Goal: Task Accomplishment & Management: Manage account settings

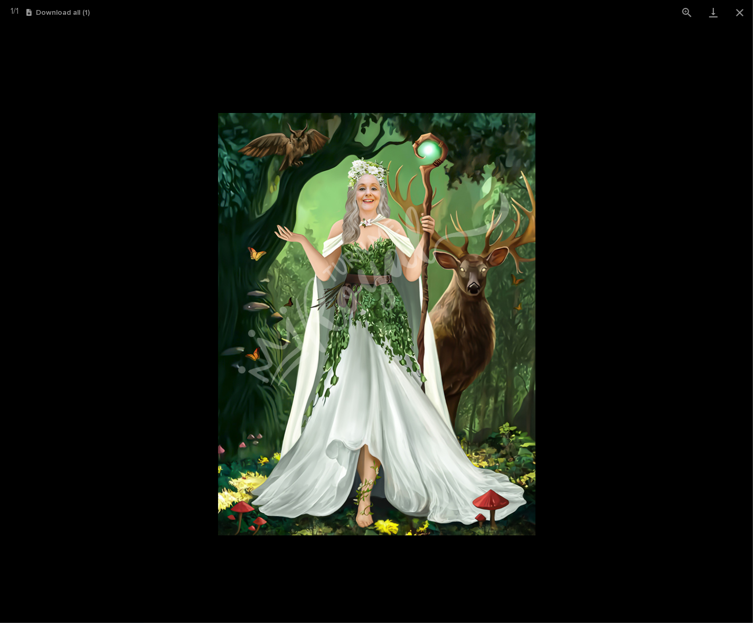
scroll to position [607, 0]
click at [738, 11] on button "Close gallery" at bounding box center [740, 12] width 26 height 25
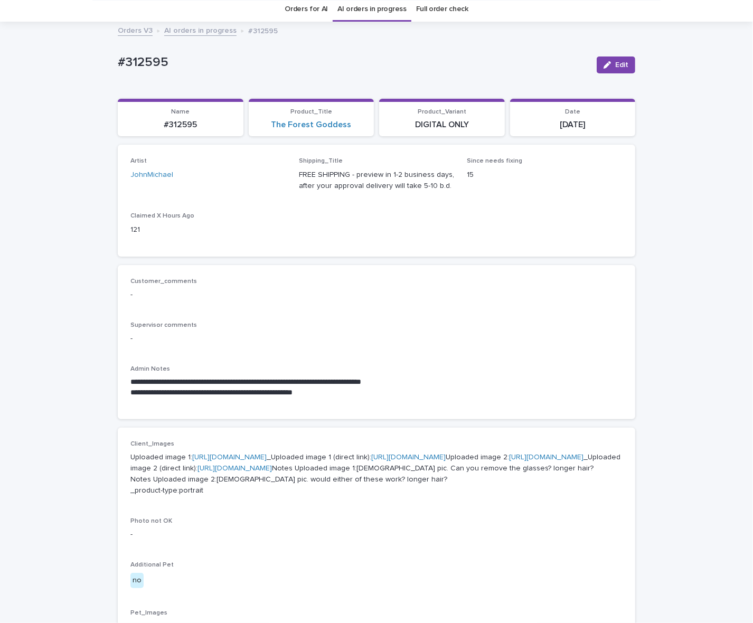
scroll to position [13, 0]
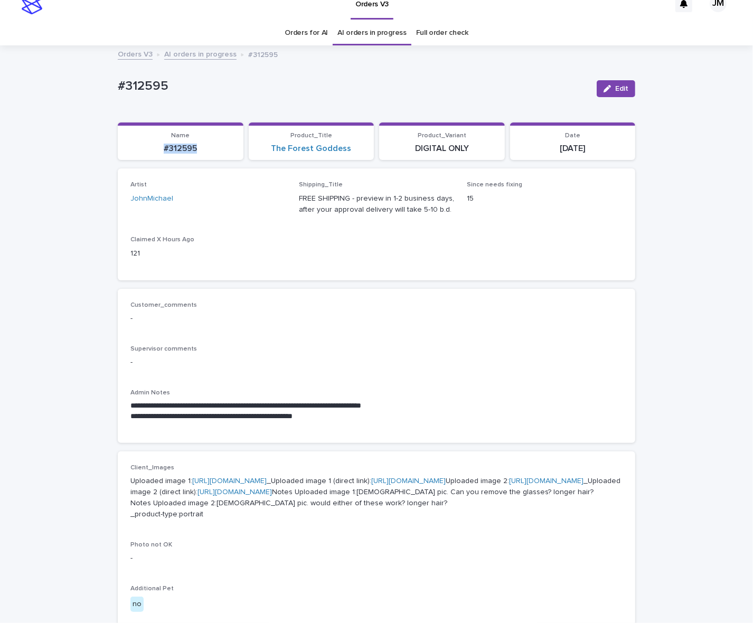
drag, startPoint x: 152, startPoint y: 151, endPoint x: 201, endPoint y: 154, distance: 49.2
click at [201, 154] on section "Name #312595" at bounding box center [181, 142] width 126 height 38
copy p "#312595"
drag, startPoint x: 619, startPoint y: 89, endPoint x: 476, endPoint y: 231, distance: 202.4
click at [619, 89] on span "Edit" at bounding box center [621, 88] width 13 height 7
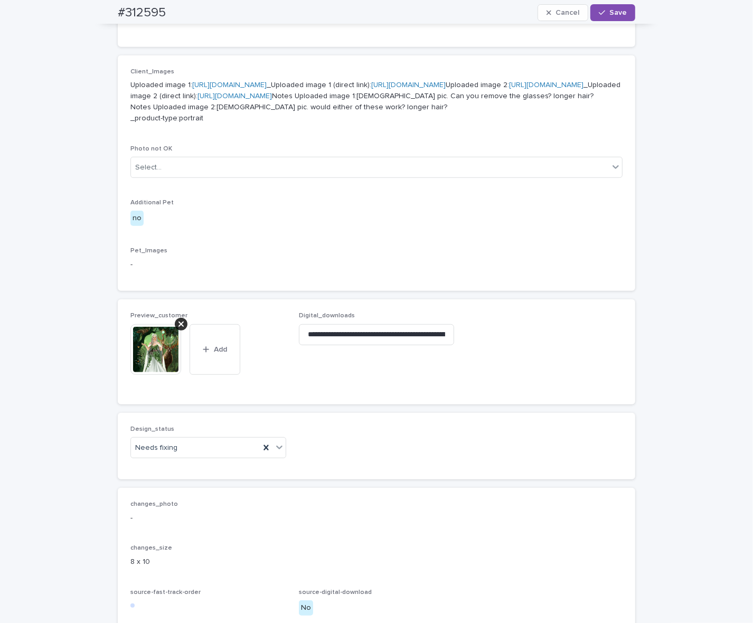
scroll to position [634, 0]
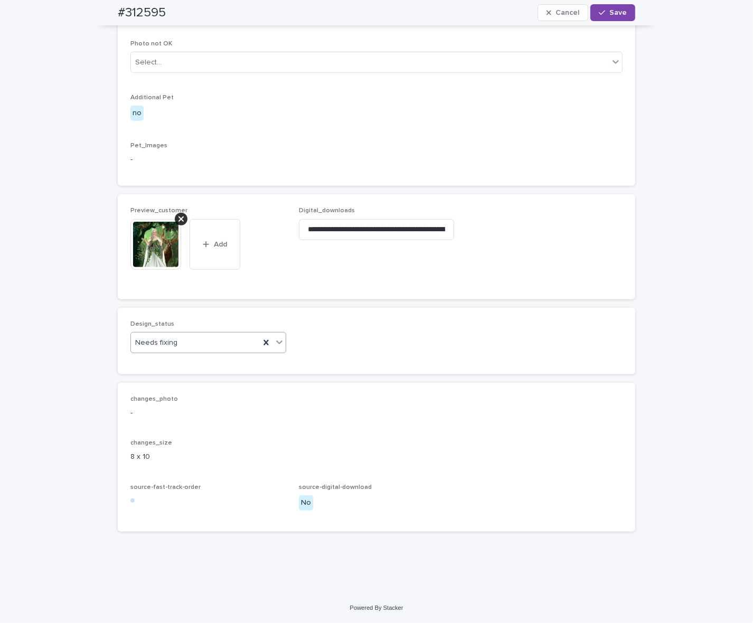
drag, startPoint x: 175, startPoint y: 344, endPoint x: 175, endPoint y: 350, distance: 5.8
click at [175, 345] on div "Needs fixing" at bounding box center [195, 342] width 129 height 17
click at [170, 363] on div "Uploaded" at bounding box center [203, 363] width 155 height 18
click at [178, 220] on icon at bounding box center [180, 219] width 5 height 8
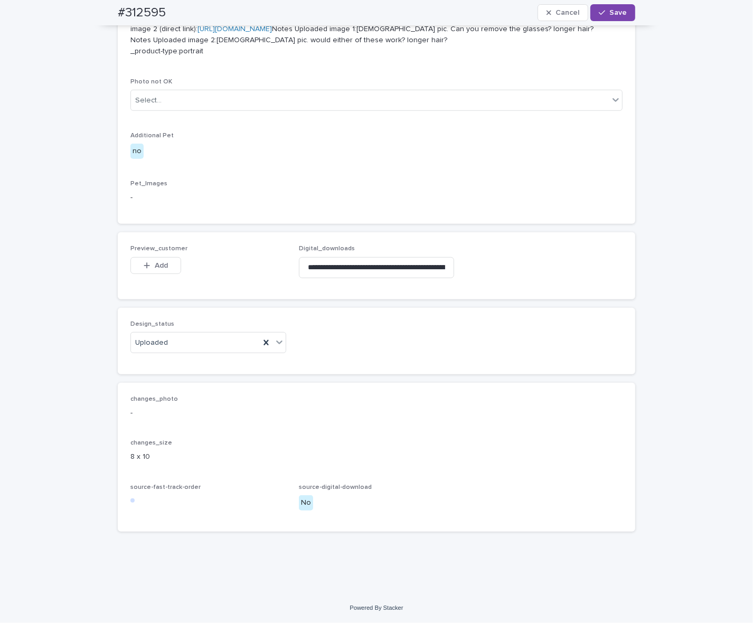
scroll to position [597, 0]
click at [155, 265] on span "Add" at bounding box center [161, 265] width 13 height 7
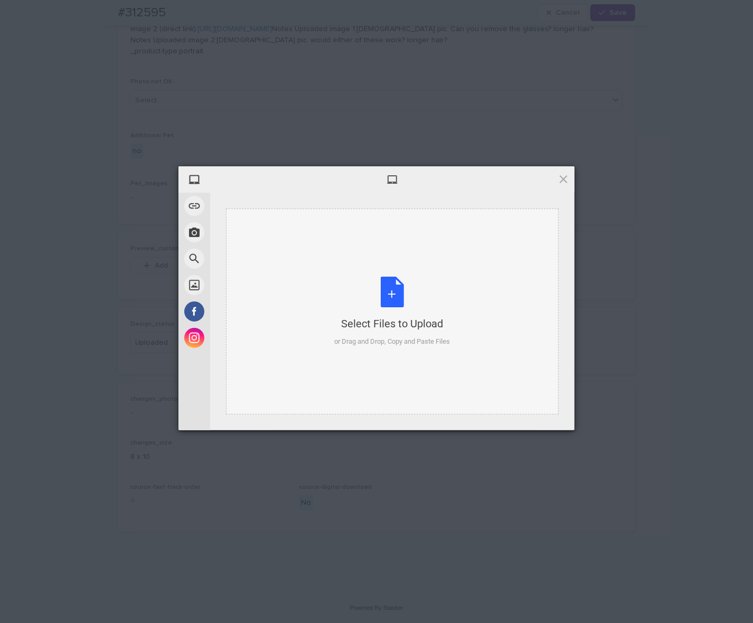
click at [378, 259] on div "Select Files to Upload or Drag and Drop, Copy and Paste Files" at bounding box center [392, 312] width 333 height 206
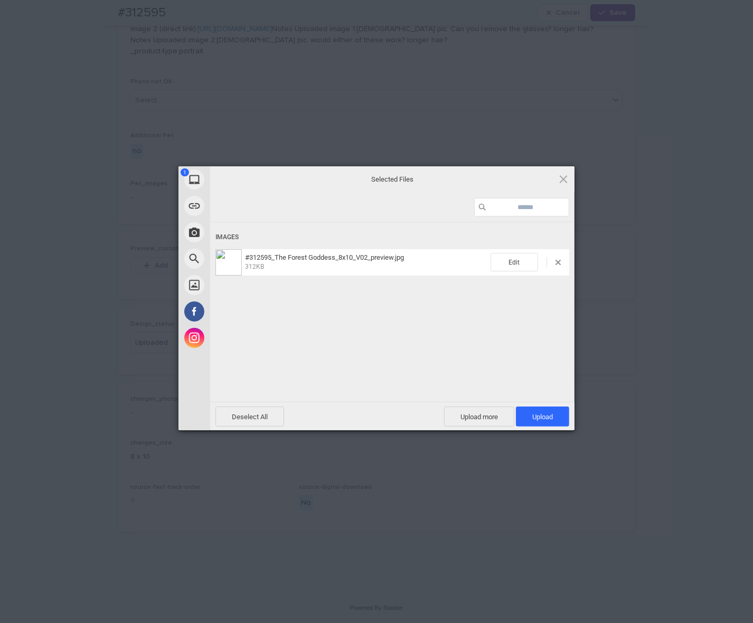
click at [671, 89] on div "1 My Device Link (URL) Take Photo Web Search Unsplash Facebook Instagram Select…" at bounding box center [376, 311] width 753 height 623
click at [558, 411] on span "Upload 1" at bounding box center [542, 417] width 53 height 20
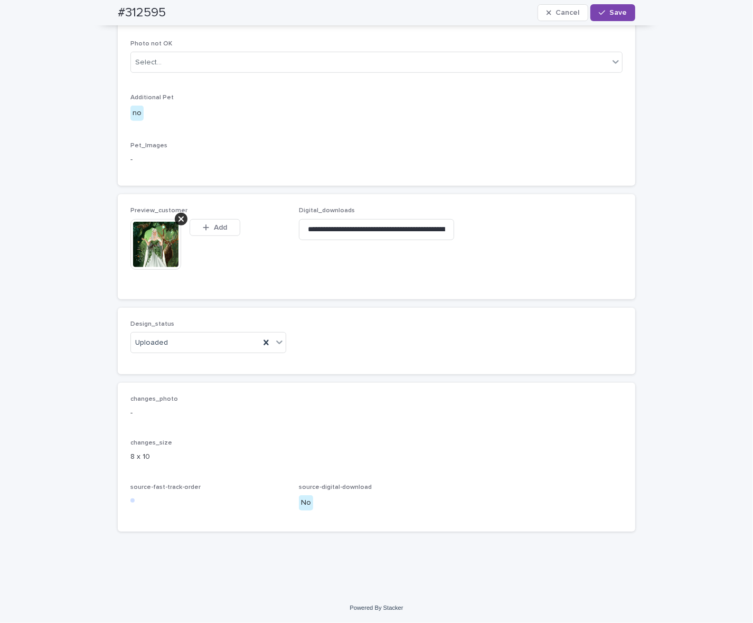
scroll to position [616, 0]
click at [625, 13] on button "Save" at bounding box center [612, 12] width 45 height 17
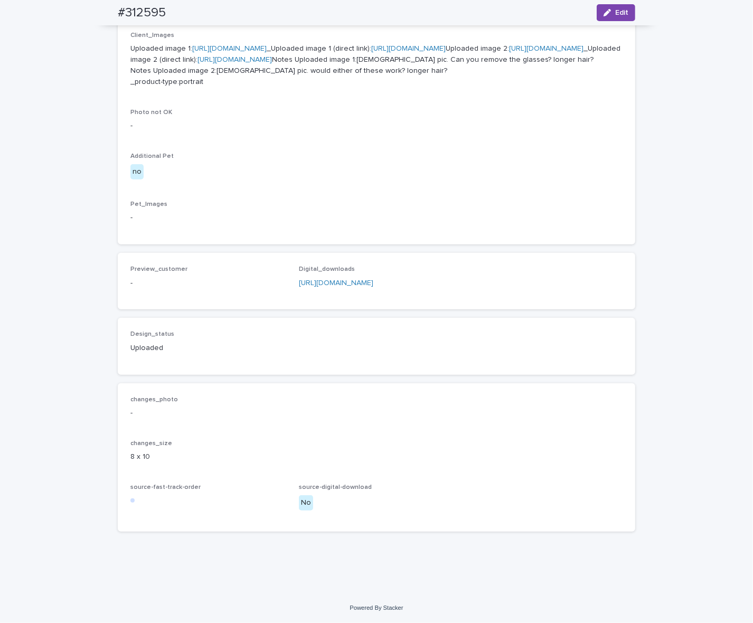
scroll to position [577, 0]
click at [606, 11] on icon "button" at bounding box center [607, 12] width 7 height 7
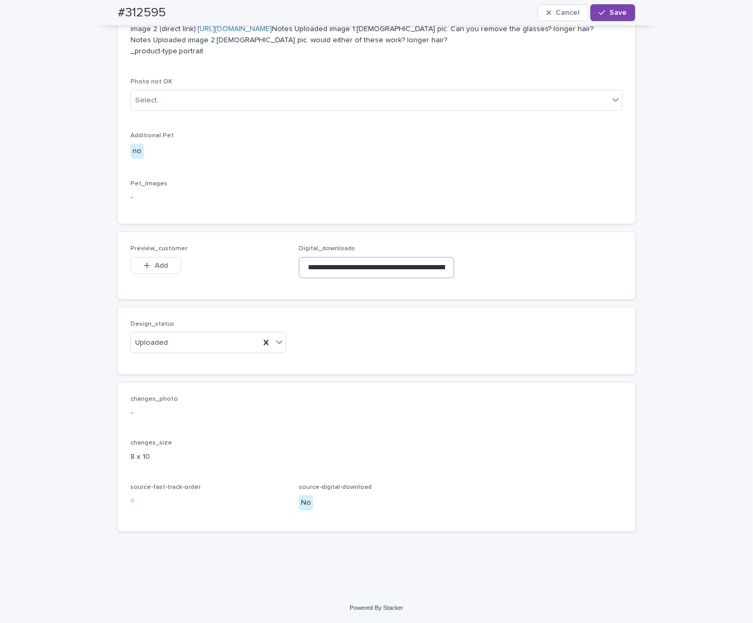
scroll to position [587, 0]
click at [158, 269] on span "Add" at bounding box center [161, 265] width 13 height 7
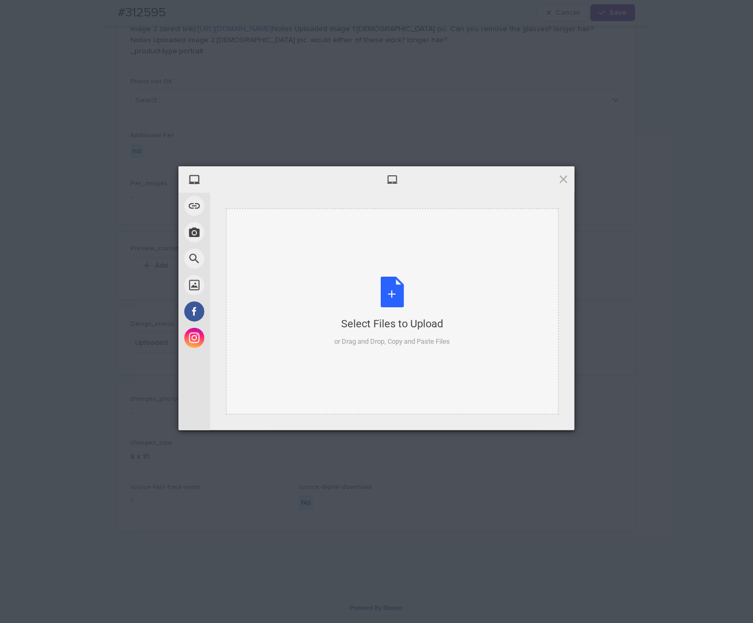
click at [416, 244] on div "Select Files to Upload or Drag and Drop, Copy and Paste Files" at bounding box center [392, 312] width 333 height 206
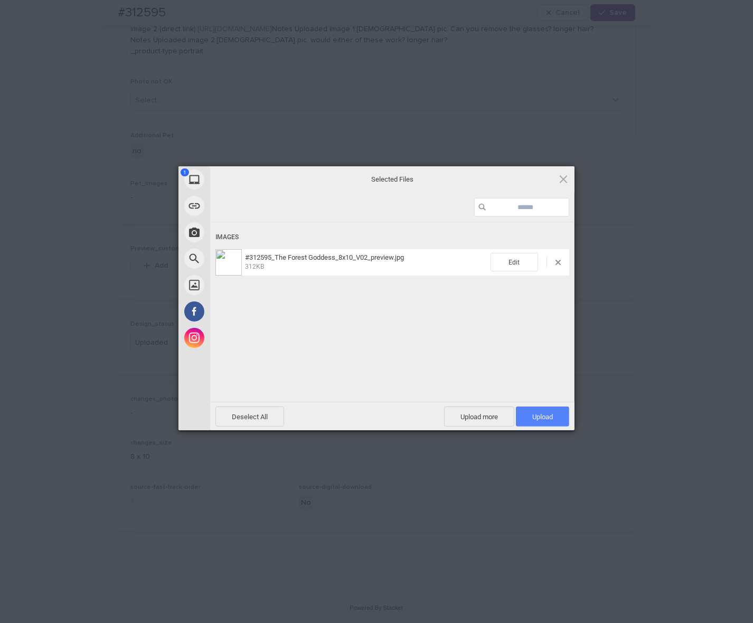
click at [534, 417] on span "Upload 1" at bounding box center [542, 417] width 21 height 8
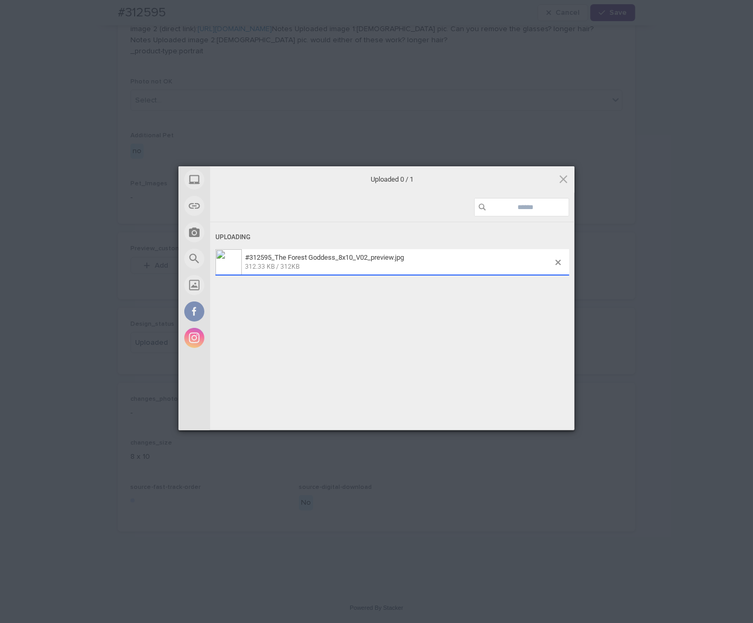
scroll to position [606, 0]
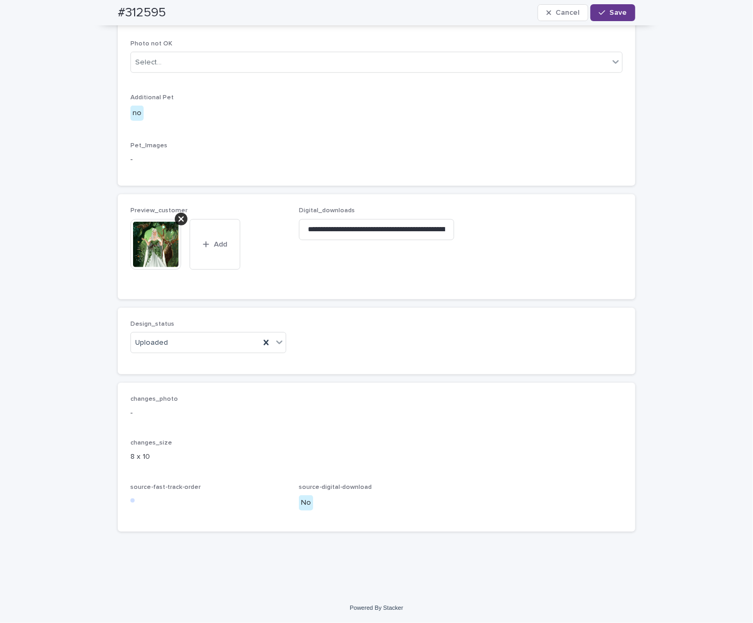
click at [615, 15] on span "Save" at bounding box center [617, 12] width 17 height 7
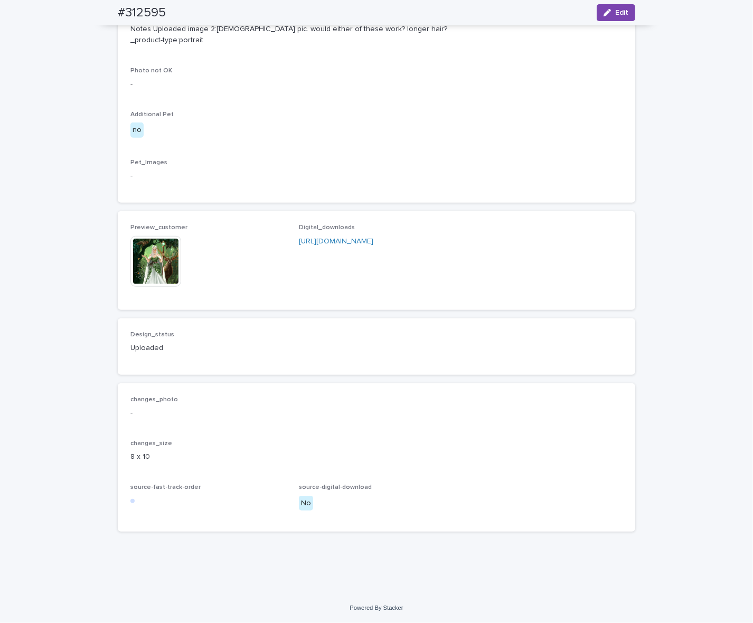
scroll to position [592, 0]
click at [145, 273] on img at bounding box center [155, 261] width 51 height 51
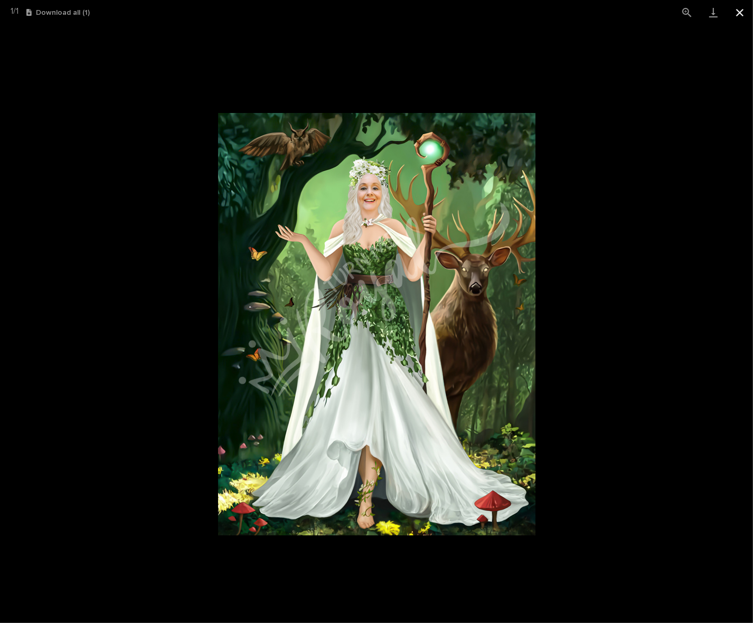
click at [743, 18] on button "Close gallery" at bounding box center [740, 12] width 26 height 25
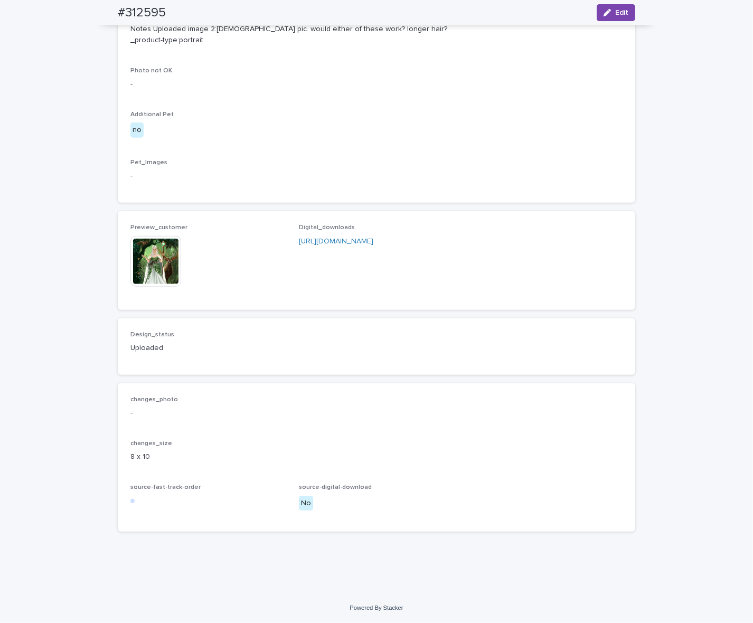
click at [157, 275] on img at bounding box center [155, 261] width 51 height 51
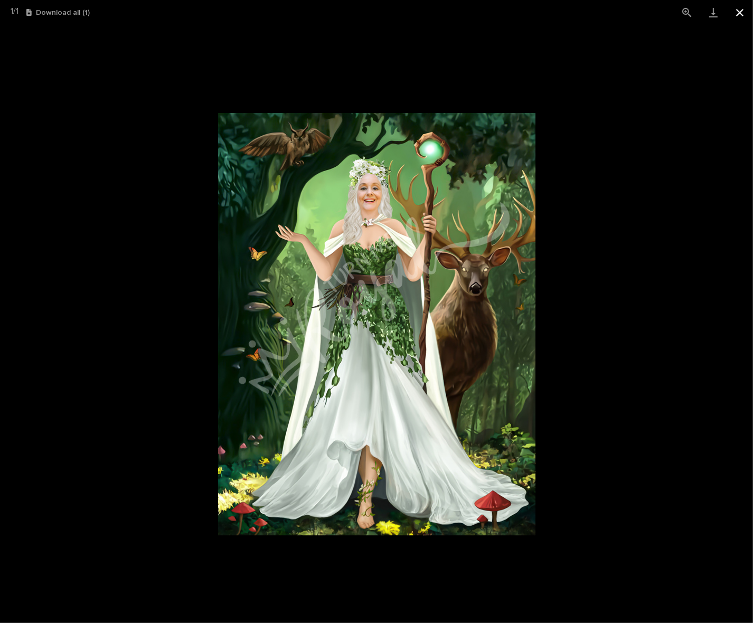
click at [742, 17] on button "Close gallery" at bounding box center [740, 12] width 26 height 25
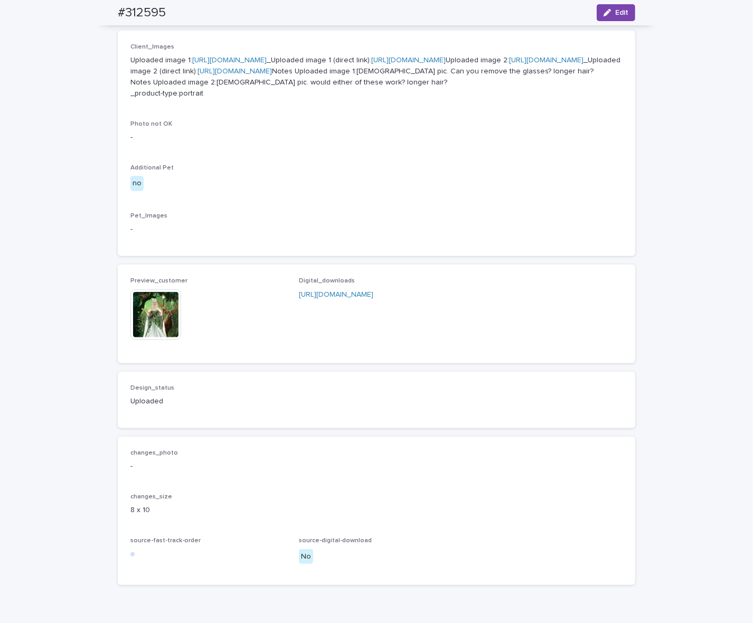
scroll to position [528, 0]
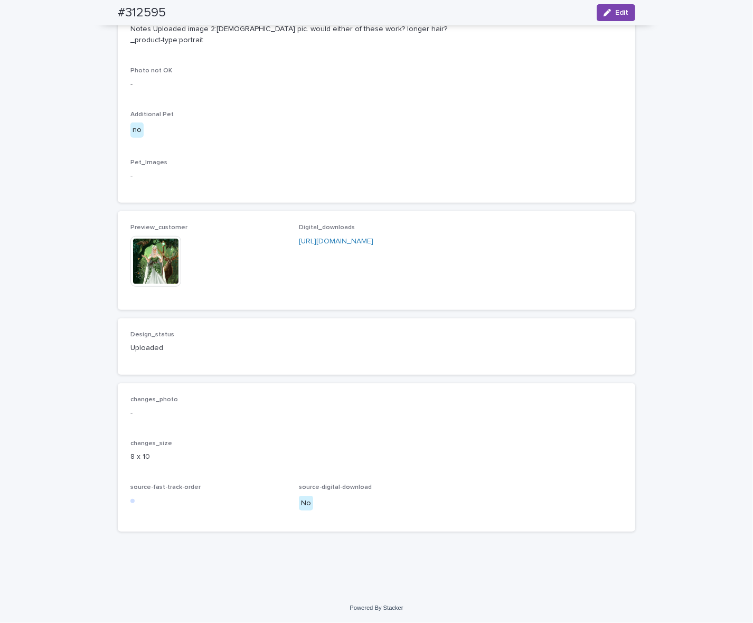
click at [164, 287] on img at bounding box center [155, 261] width 51 height 51
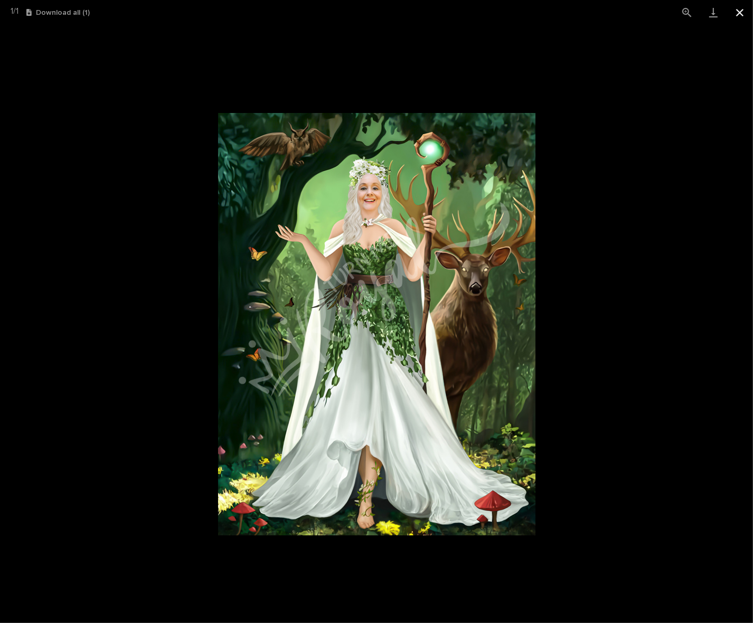
click at [743, 9] on button "Close gallery" at bounding box center [740, 12] width 26 height 25
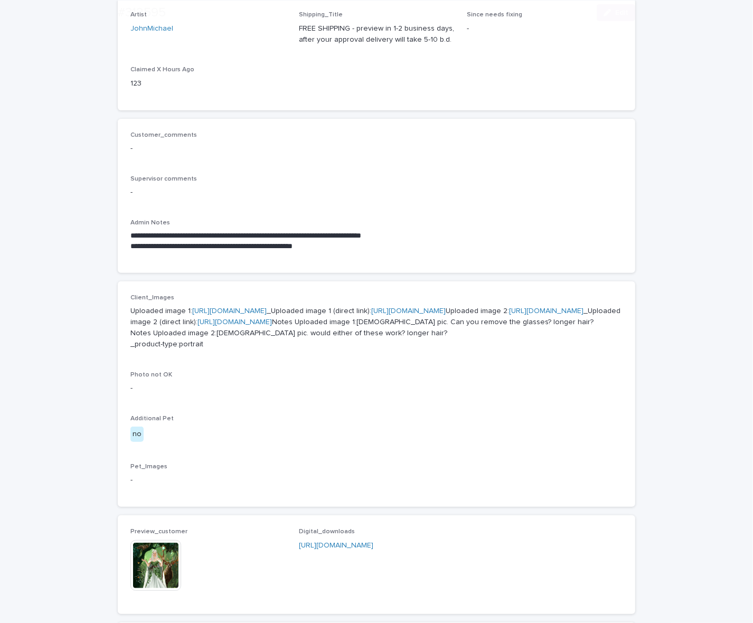
scroll to position [330, 0]
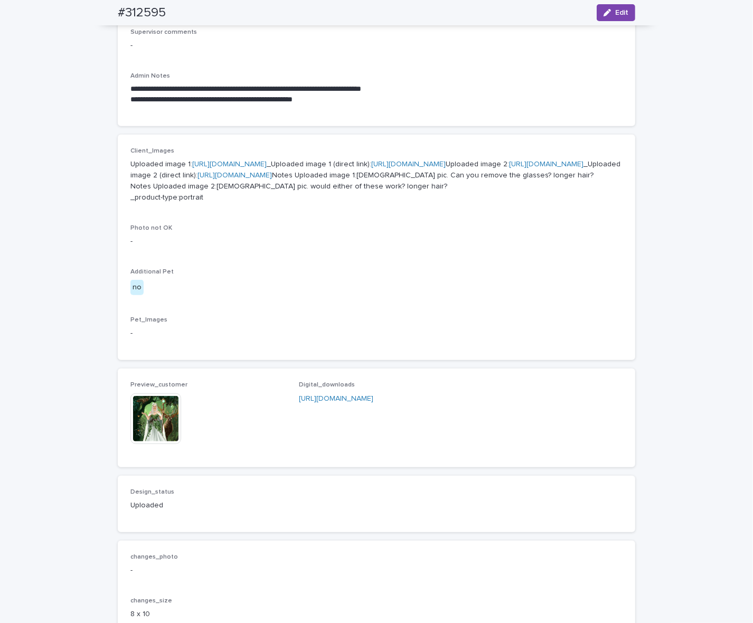
click at [156, 444] on img at bounding box center [155, 418] width 51 height 51
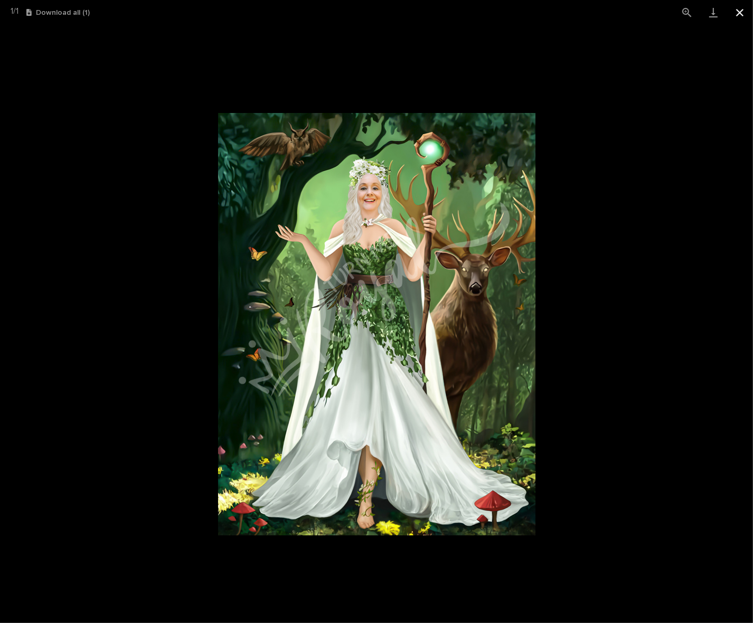
click at [737, 16] on button "Close gallery" at bounding box center [740, 12] width 26 height 25
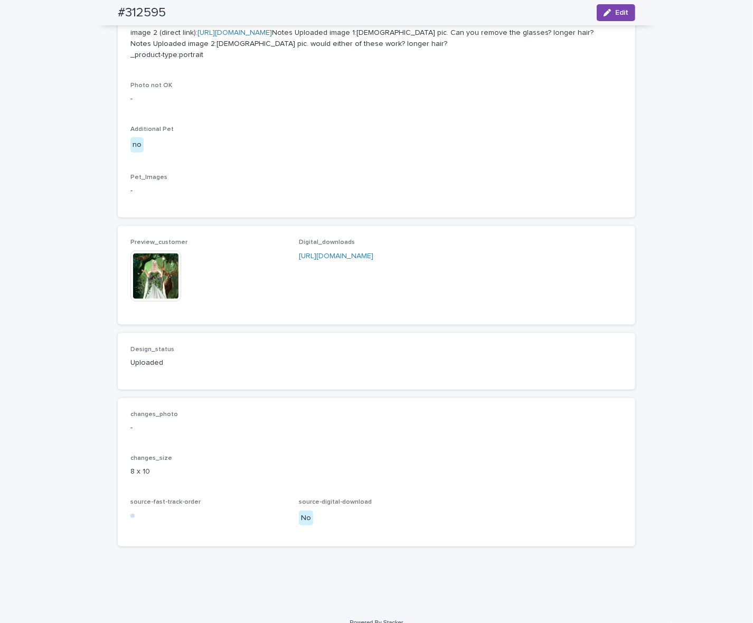
scroll to position [607, 0]
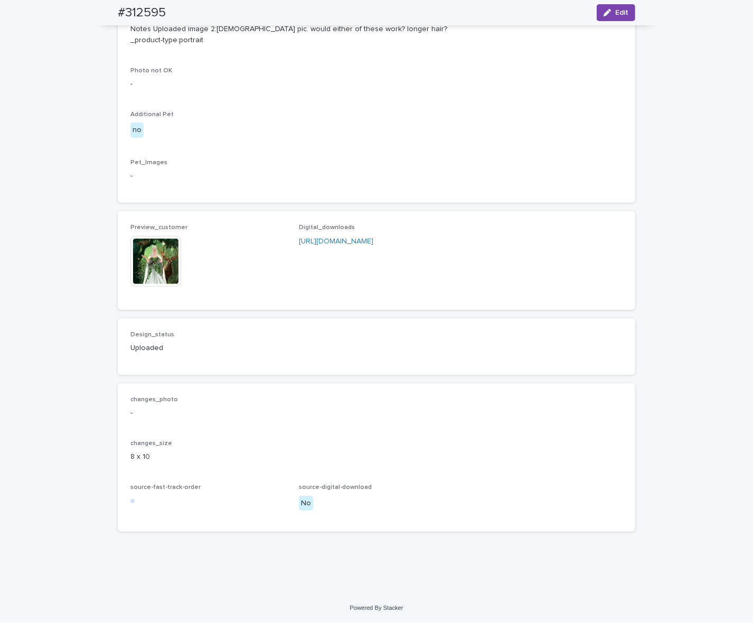
click at [157, 250] on img at bounding box center [155, 261] width 51 height 51
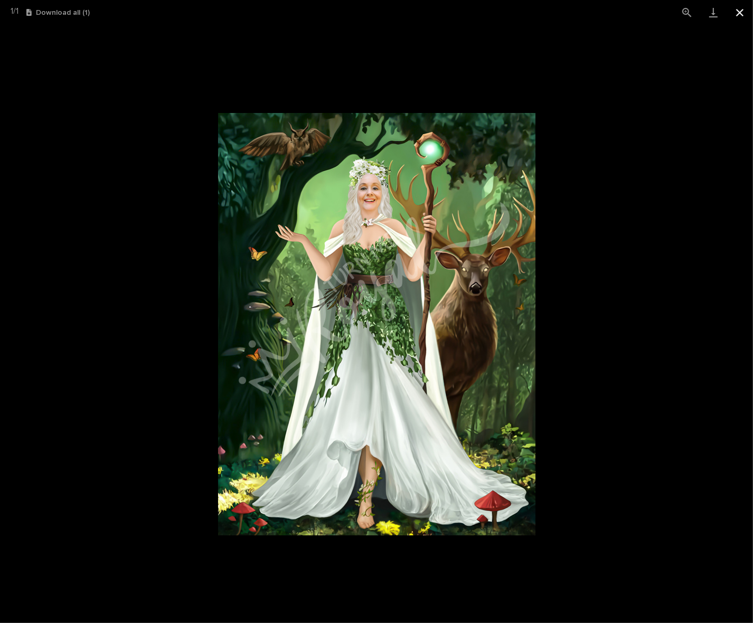
click at [733, 14] on button "Close gallery" at bounding box center [740, 12] width 26 height 25
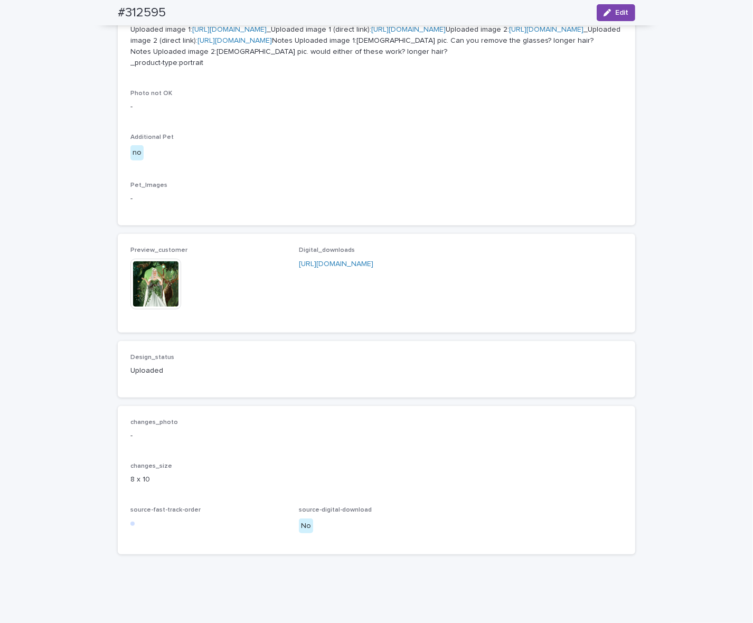
scroll to position [541, 0]
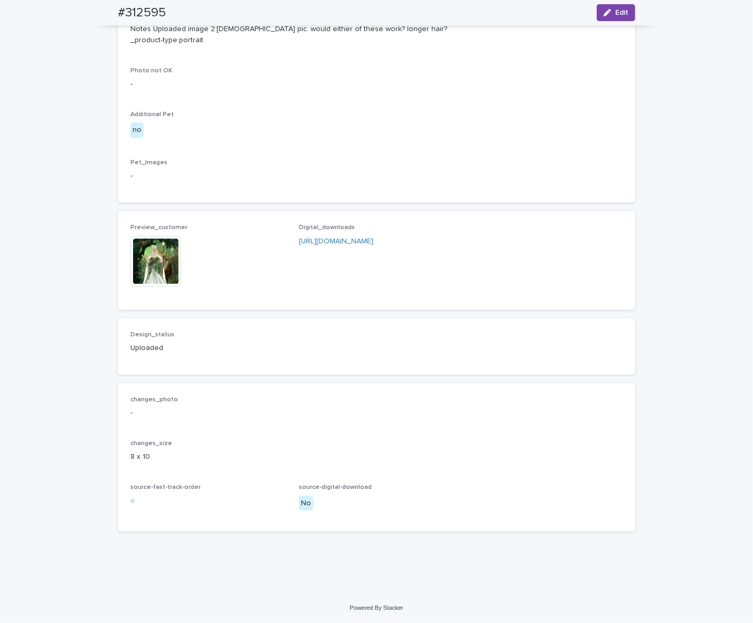
click at [156, 287] on img at bounding box center [155, 261] width 51 height 51
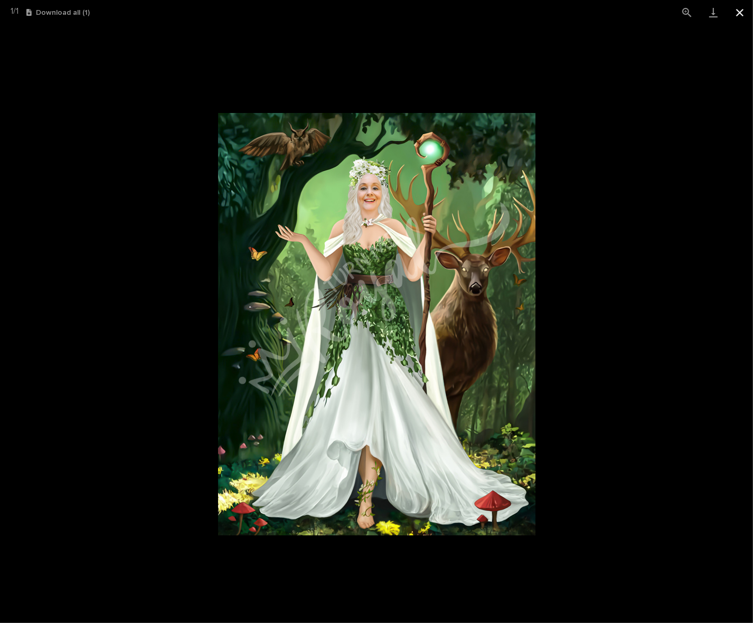
click at [738, 17] on button "Close gallery" at bounding box center [740, 12] width 26 height 25
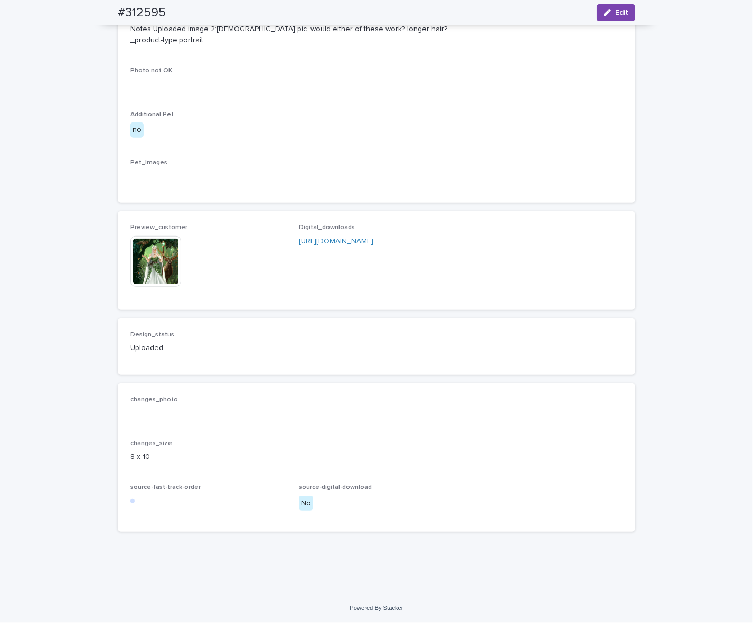
click at [157, 287] on img at bounding box center [155, 261] width 51 height 51
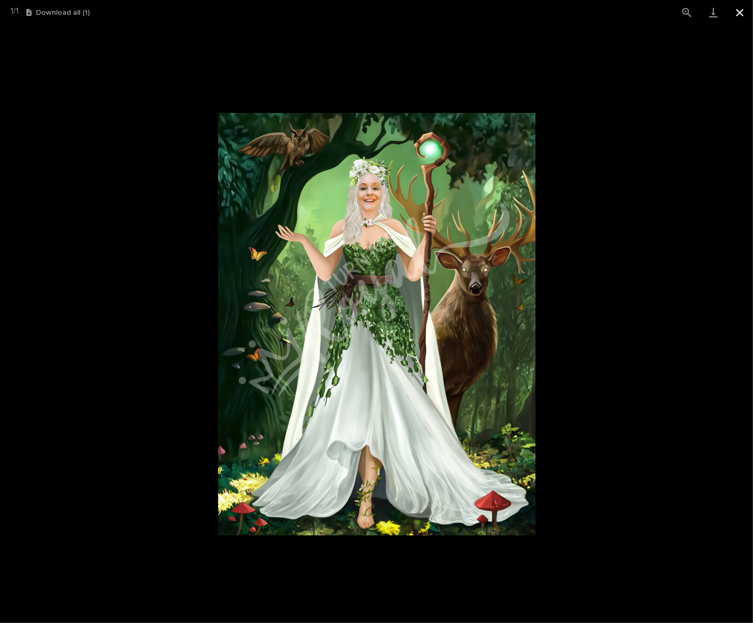
click at [737, 15] on button "Close gallery" at bounding box center [740, 12] width 26 height 25
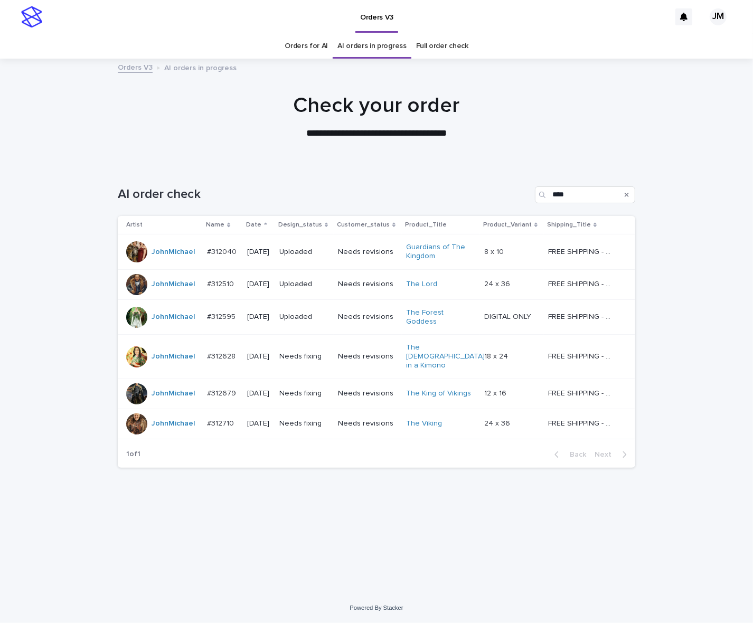
click at [317, 391] on td "Needs fixing" at bounding box center [304, 394] width 59 height 30
click at [329, 419] on p "Needs fixing" at bounding box center [304, 423] width 50 height 9
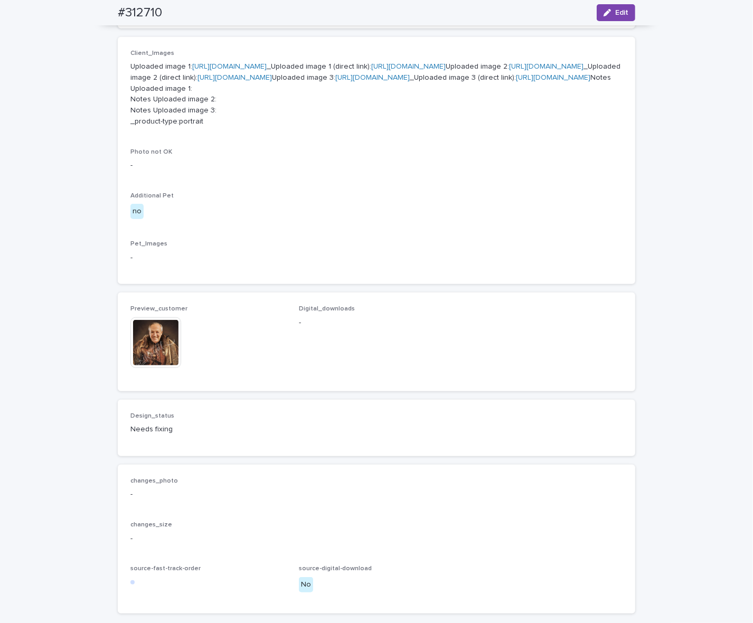
scroll to position [462, 0]
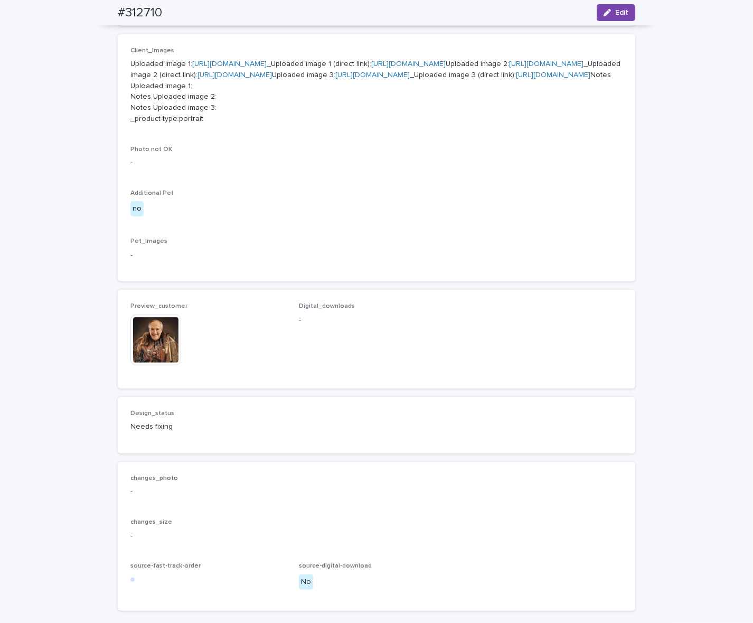
click at [156, 365] on img at bounding box center [155, 340] width 51 height 51
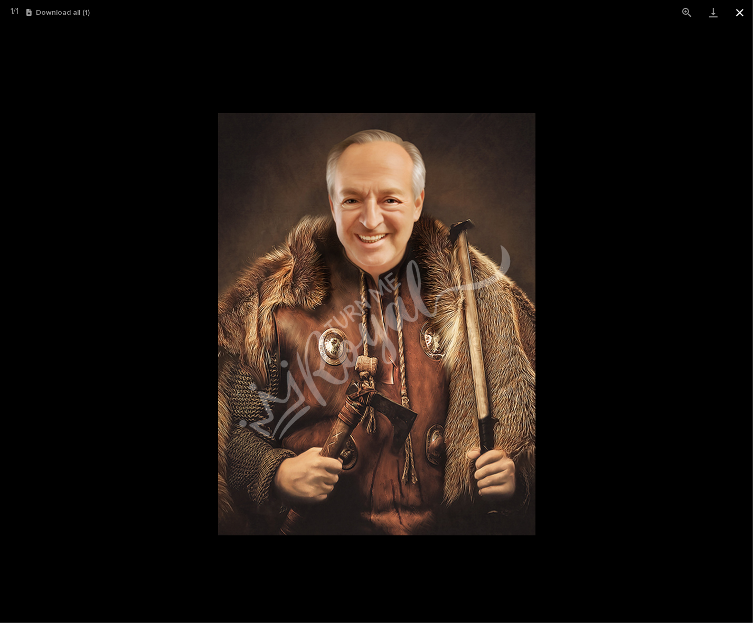
click at [745, 6] on button "Close gallery" at bounding box center [740, 12] width 26 height 25
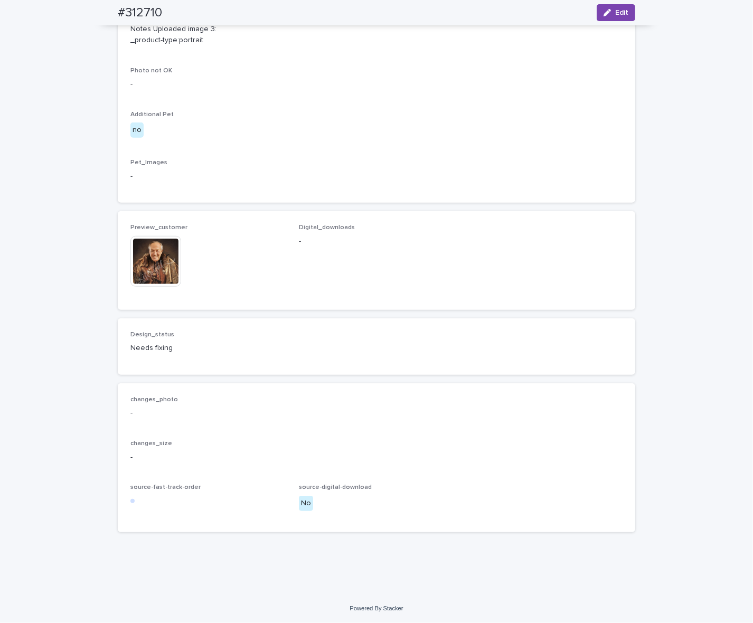
scroll to position [683, 0]
click at [146, 244] on img at bounding box center [155, 261] width 51 height 51
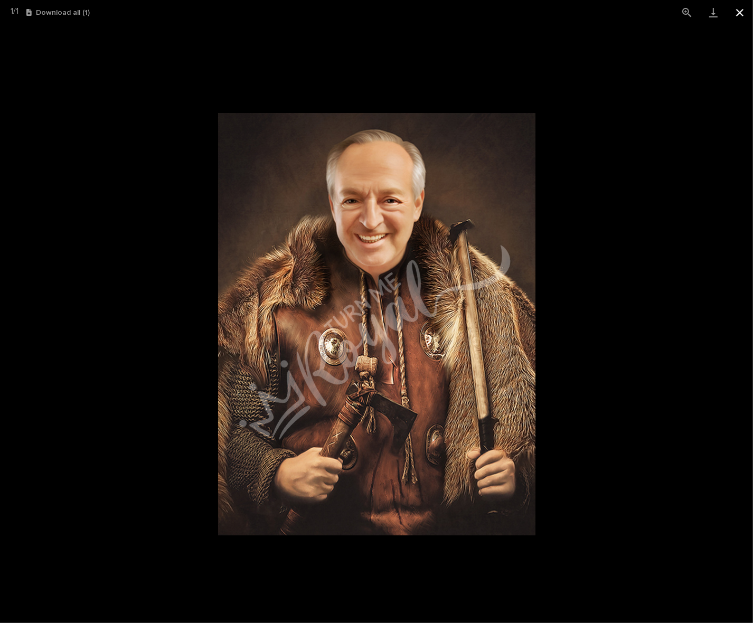
click at [730, 11] on button "Close gallery" at bounding box center [740, 12] width 26 height 25
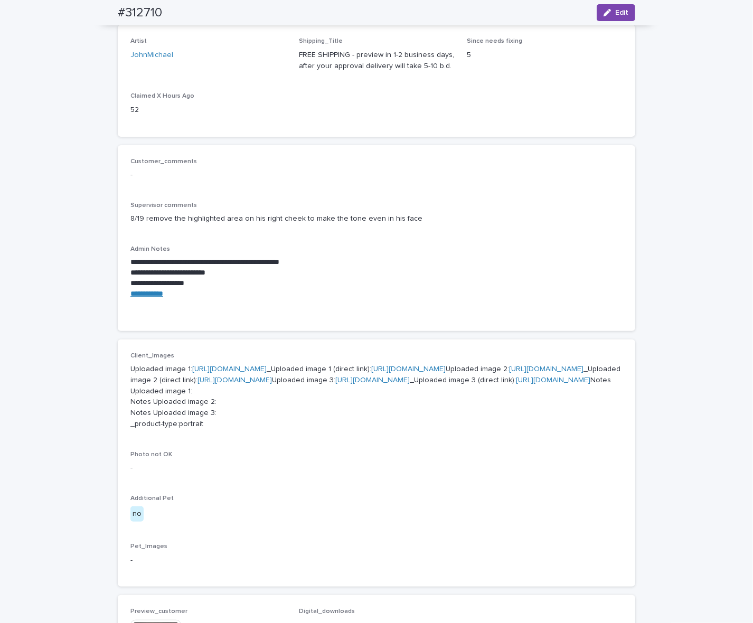
scroll to position [0, 0]
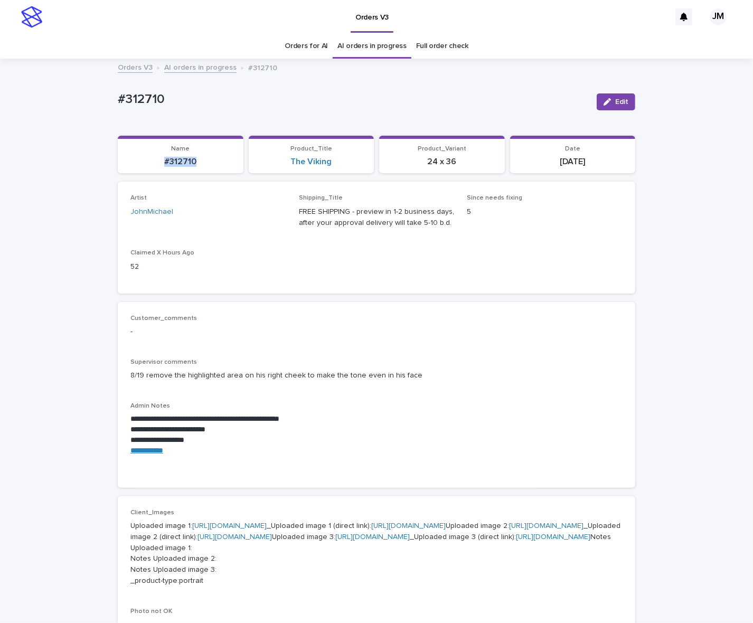
drag, startPoint x: 154, startPoint y: 164, endPoint x: 206, endPoint y: 166, distance: 52.9
click at [206, 166] on p "#312710" at bounding box center [180, 162] width 113 height 10
copy p "#312710"
click at [604, 103] on icon "button" at bounding box center [607, 101] width 7 height 7
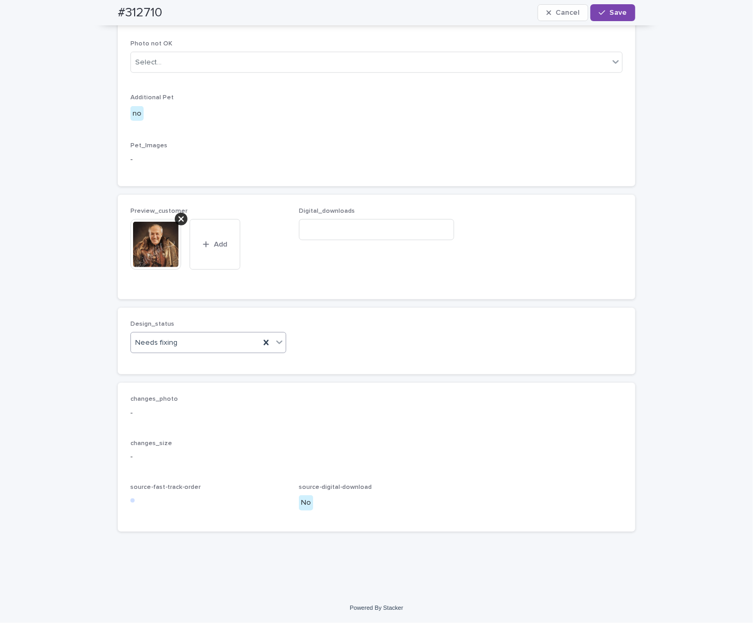
scroll to position [710, 0]
drag, startPoint x: 167, startPoint y: 363, endPoint x: 169, endPoint y: 286, distance: 77.1
click at [167, 362] on div "Uploaded" at bounding box center [203, 363] width 155 height 18
click at [178, 219] on icon at bounding box center [180, 218] width 5 height 5
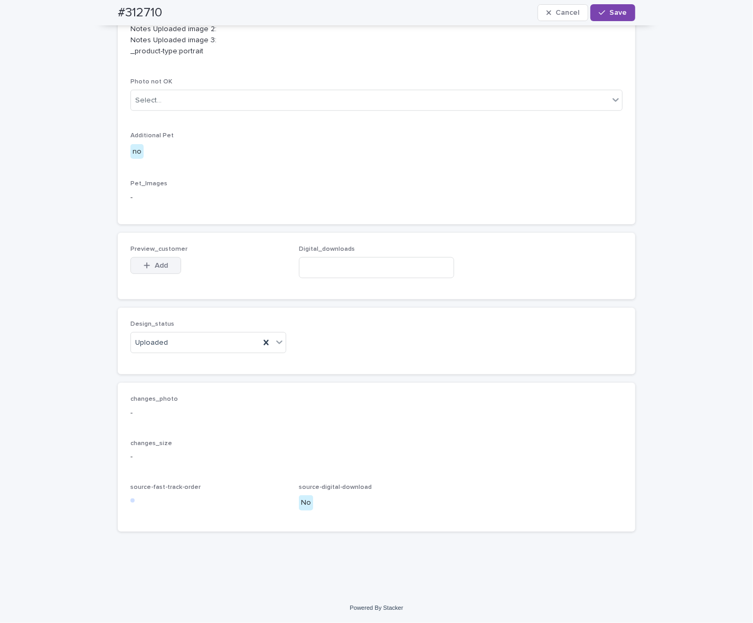
click at [148, 262] on button "Add" at bounding box center [155, 265] width 51 height 17
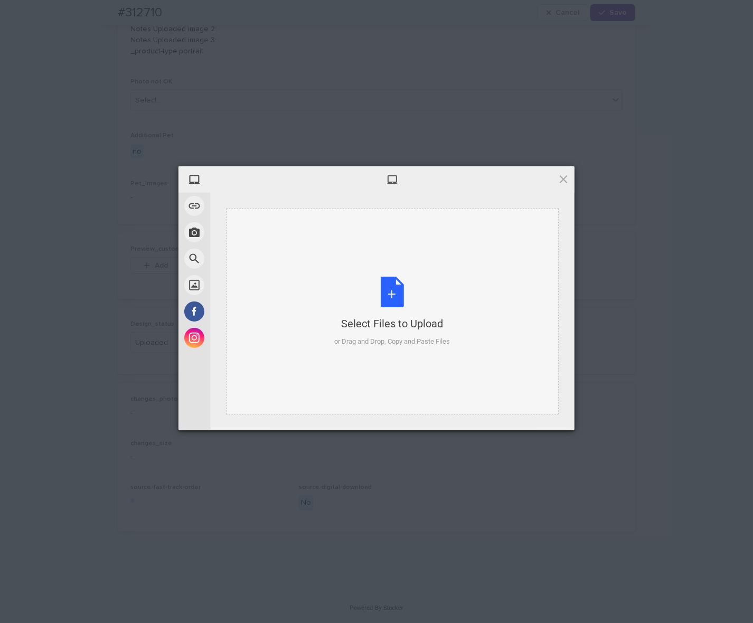
click at [410, 280] on div "Select Files to Upload or Drag and Drop, Copy and Paste Files" at bounding box center [393, 312] width 116 height 70
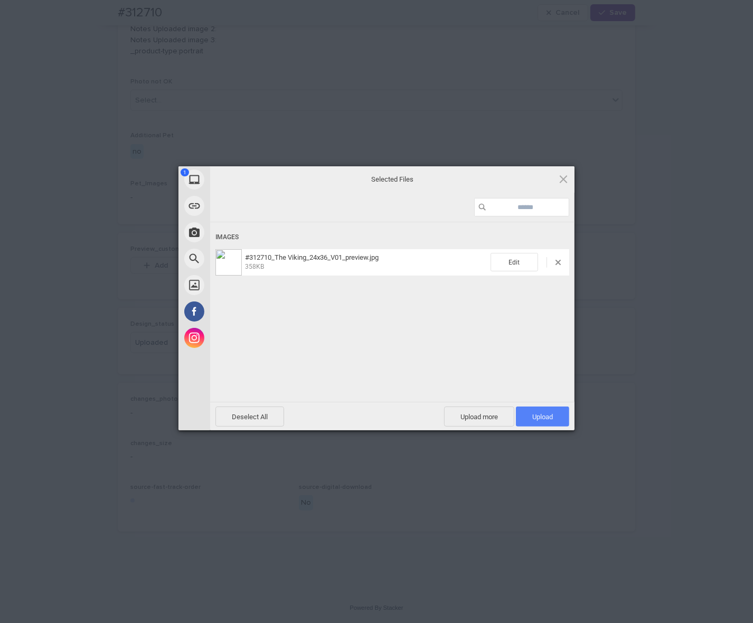
click at [545, 418] on span "Upload 1" at bounding box center [542, 417] width 21 height 8
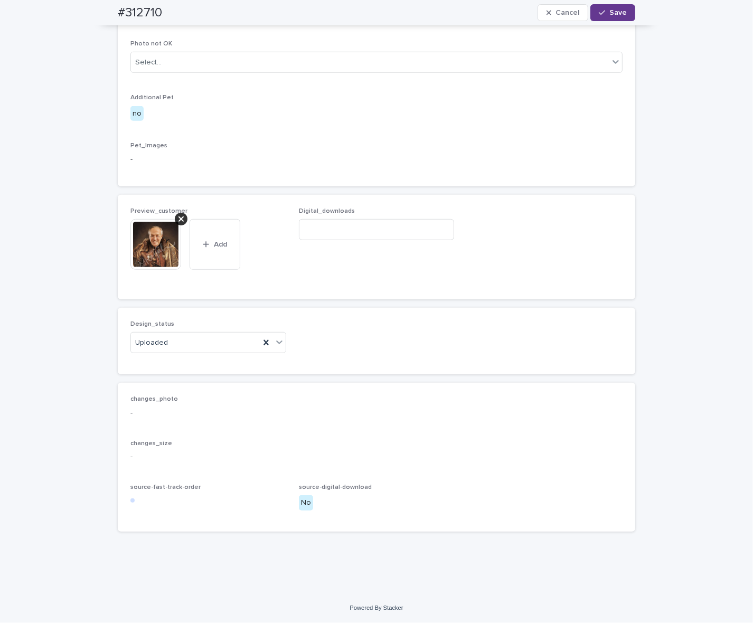
click at [615, 18] on button "Save" at bounding box center [612, 12] width 45 height 17
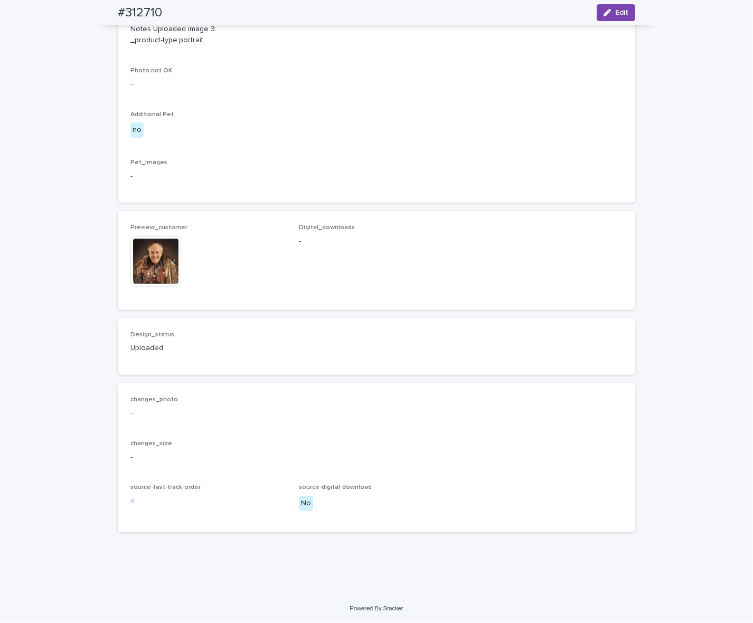
scroll to position [658, 0]
click at [139, 287] on img at bounding box center [155, 261] width 51 height 51
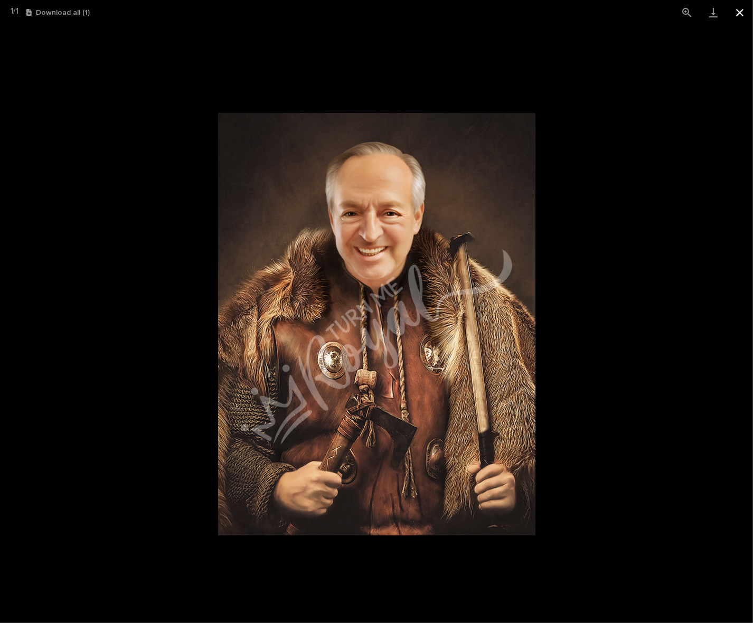
click at [747, 15] on button "Close gallery" at bounding box center [740, 12] width 26 height 25
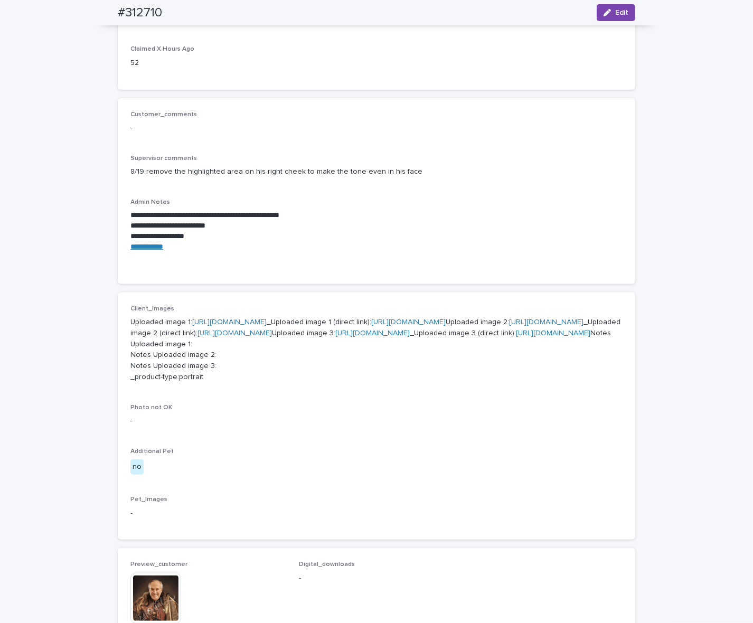
scroll to position [196, 0]
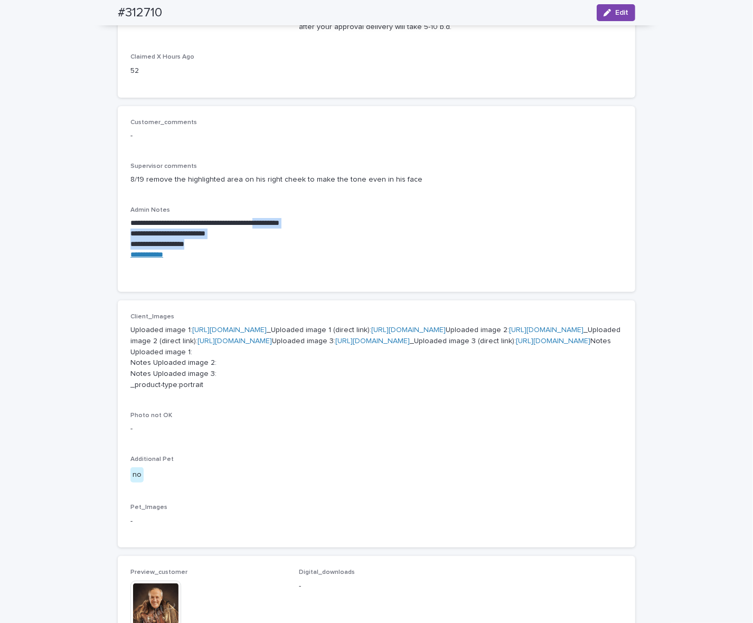
drag, startPoint x: 302, startPoint y: 222, endPoint x: 210, endPoint y: 241, distance: 94.4
click at [210, 241] on div "**********" at bounding box center [376, 244] width 492 height 52
copy div "**********"
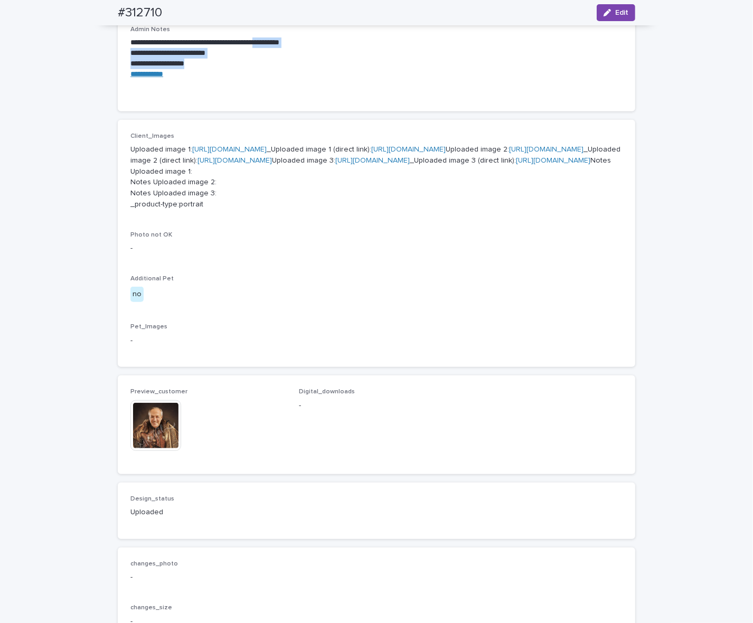
scroll to position [526, 0]
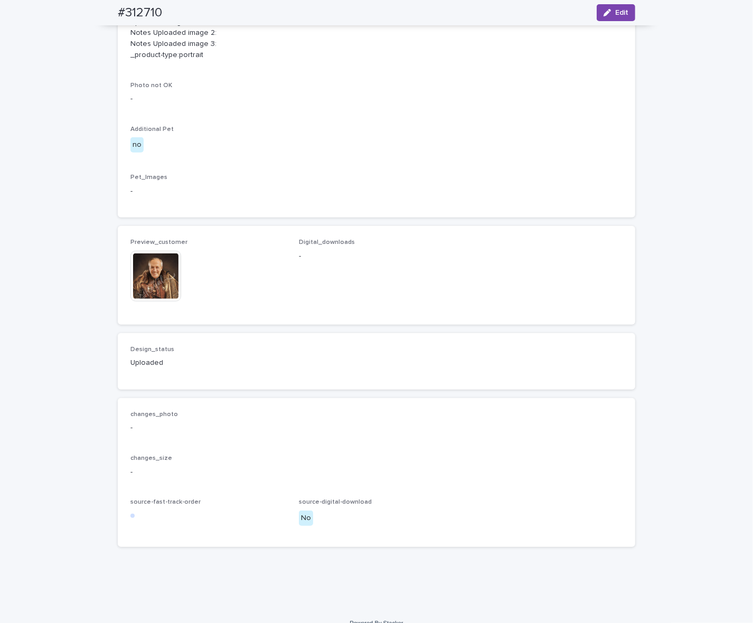
click at [143, 302] on img at bounding box center [155, 276] width 51 height 51
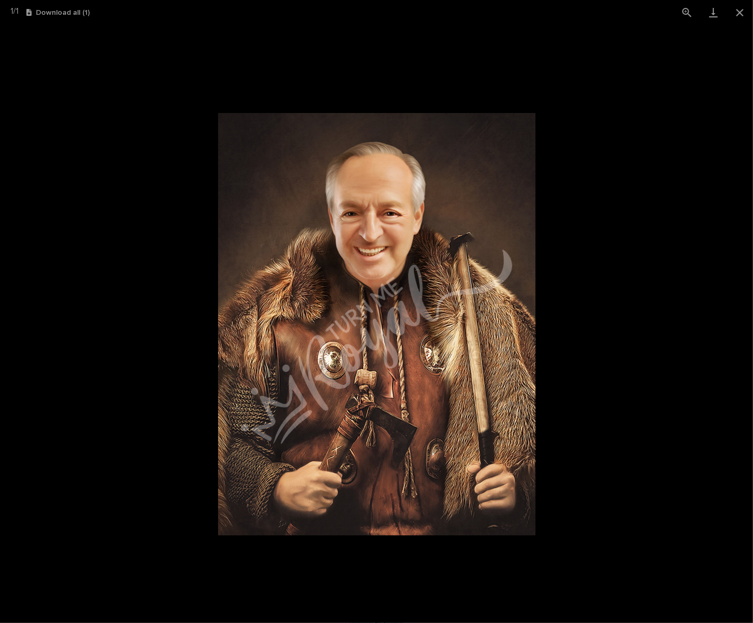
drag, startPoint x: 742, startPoint y: 20, endPoint x: 698, endPoint y: 43, distance: 50.1
click at [742, 20] on button "Close gallery" at bounding box center [740, 12] width 26 height 25
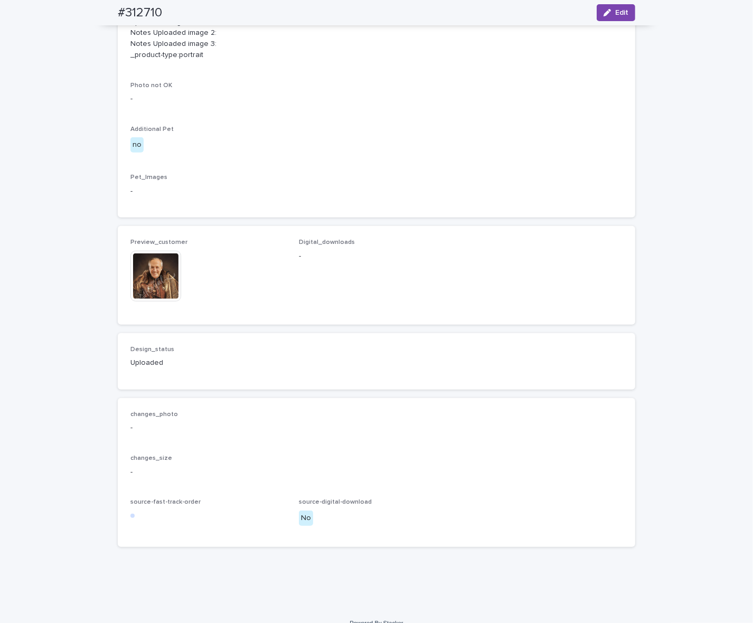
click at [147, 302] on img at bounding box center [155, 276] width 51 height 51
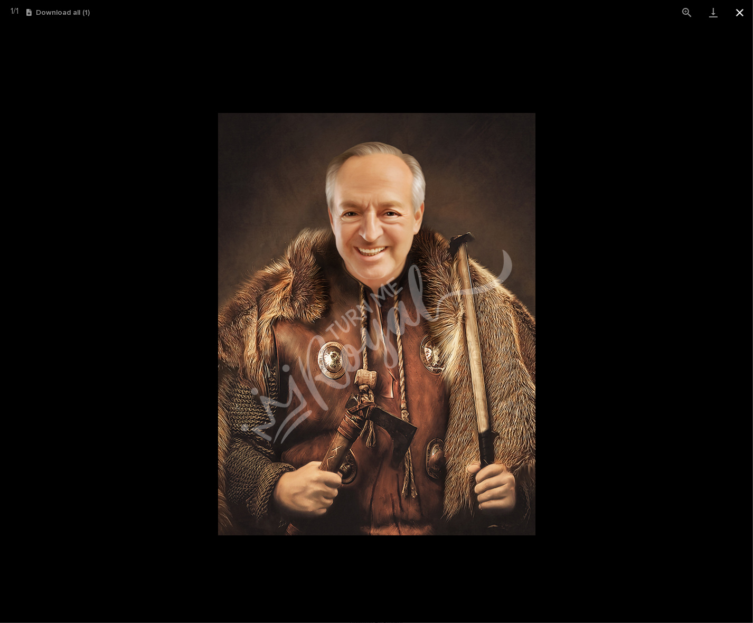
click at [742, 12] on button "Close gallery" at bounding box center [740, 12] width 26 height 25
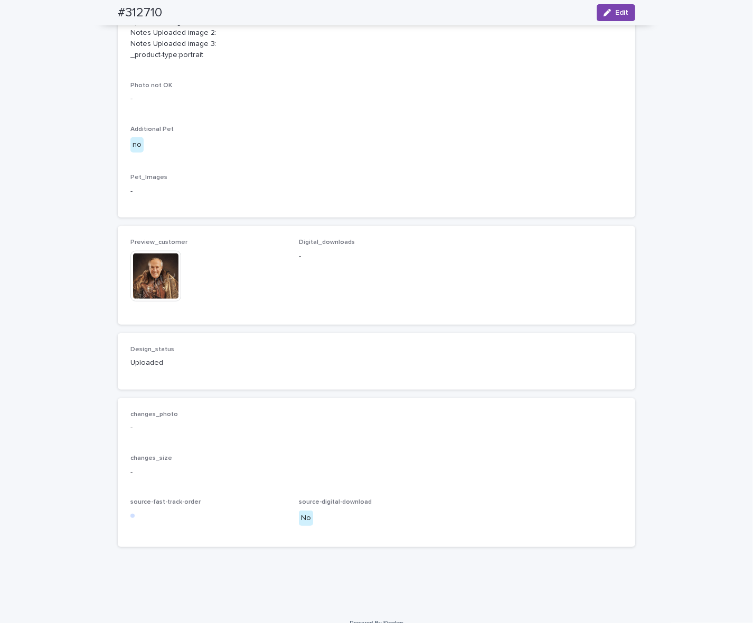
click at [156, 302] on img at bounding box center [155, 276] width 51 height 51
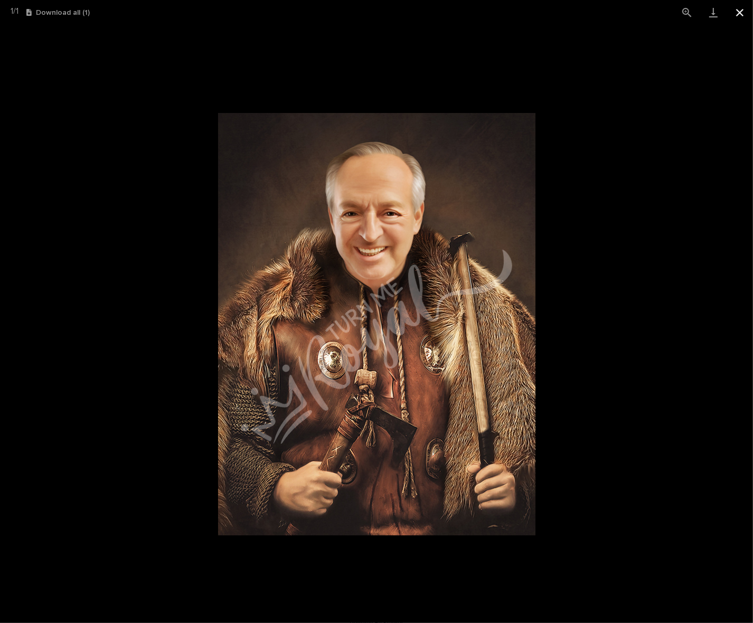
click at [745, 17] on button "Close gallery" at bounding box center [740, 12] width 26 height 25
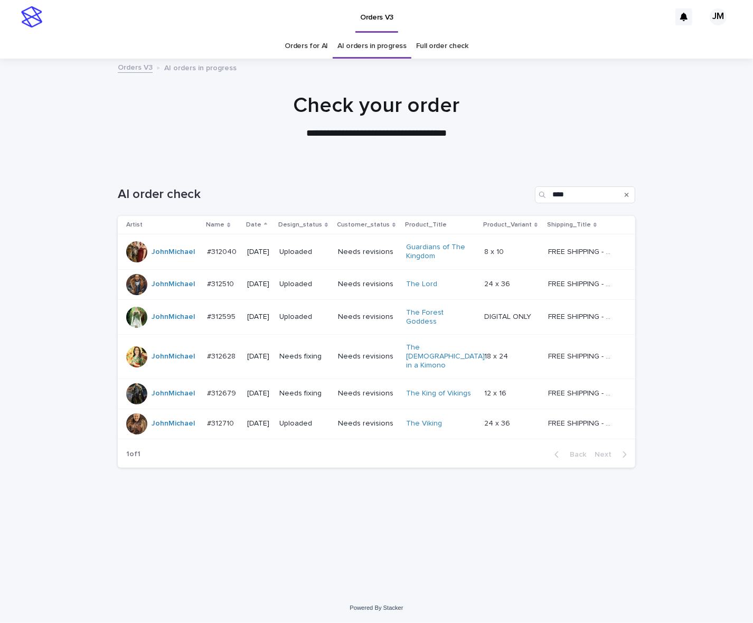
click at [305, 391] on td "Needs fixing" at bounding box center [304, 394] width 59 height 30
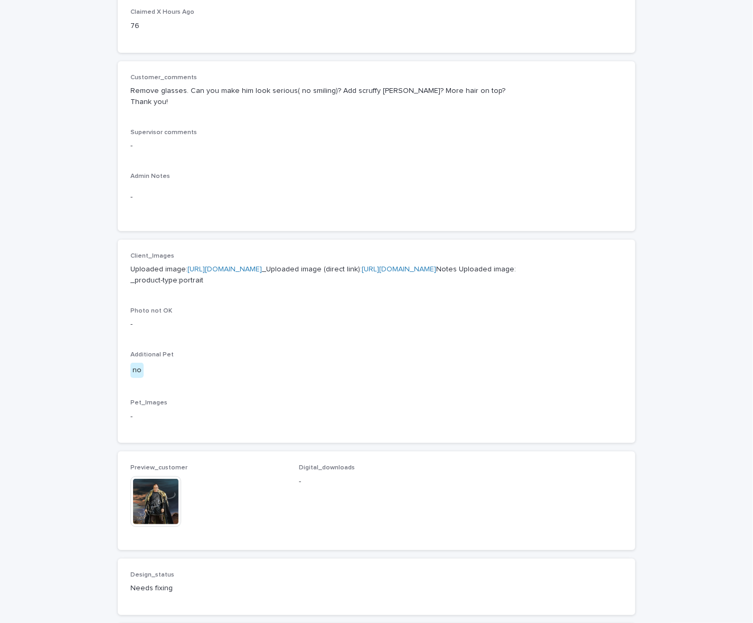
scroll to position [396, 0]
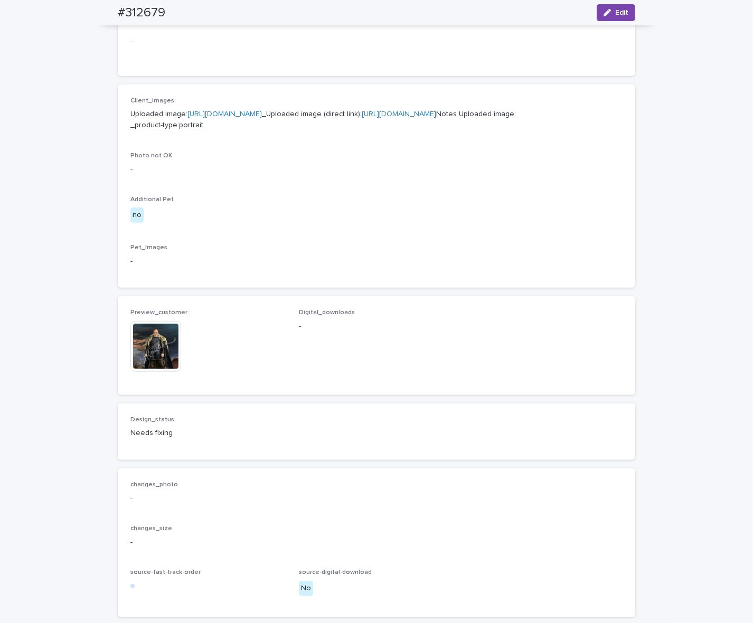
click at [157, 372] on img at bounding box center [155, 346] width 51 height 51
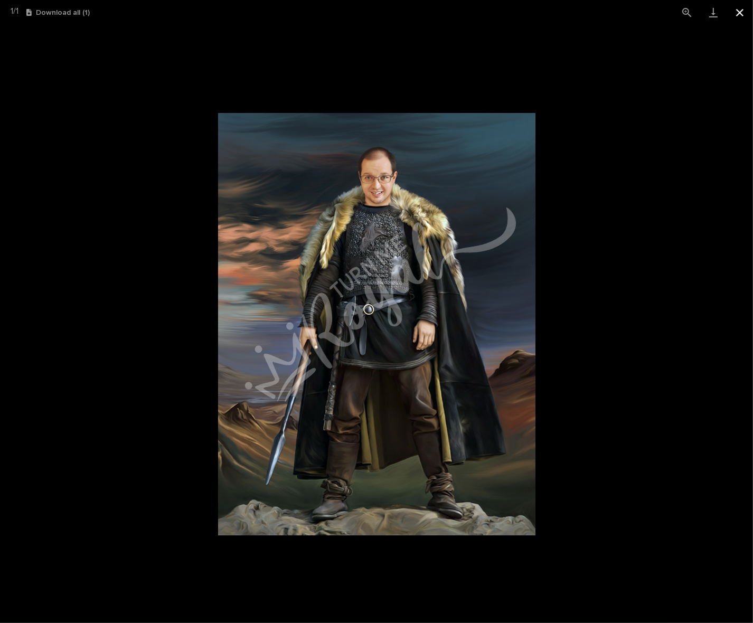
click at [736, 12] on button "Close gallery" at bounding box center [740, 12] width 26 height 25
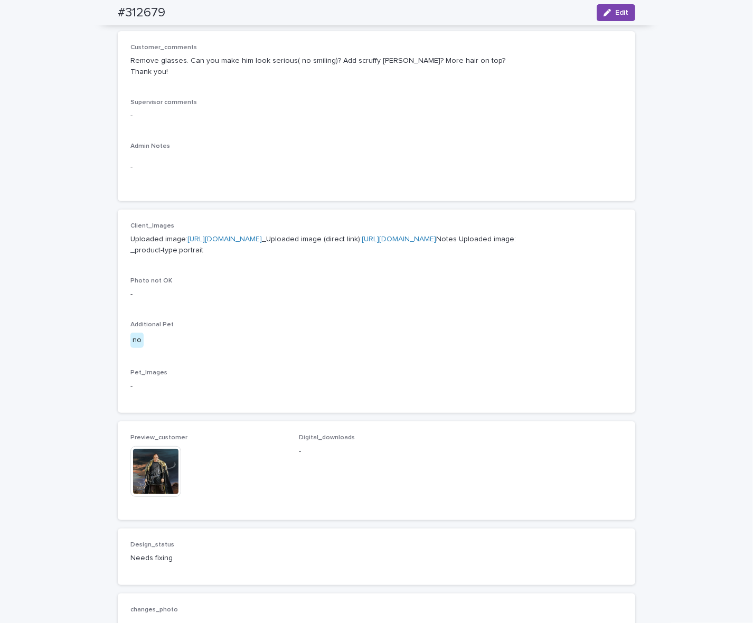
scroll to position [132, 0]
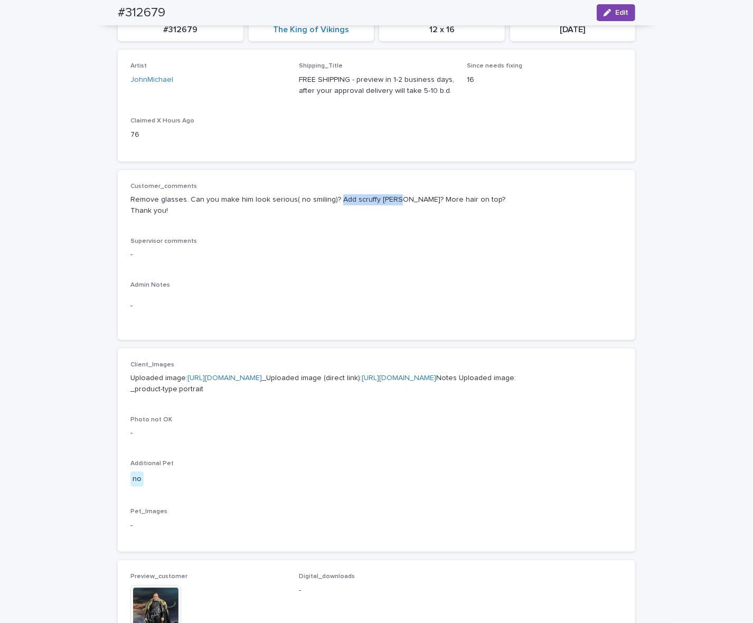
drag, startPoint x: 328, startPoint y: 200, endPoint x: 384, endPoint y: 202, distance: 56.0
click at [384, 202] on p "Remove glasses. Can you make him look serious( no smiling)? Add scruffy [PERSON…" at bounding box center [376, 205] width 492 height 22
drag, startPoint x: 376, startPoint y: 202, endPoint x: 342, endPoint y: 218, distance: 37.6
click at [341, 218] on div "Customer_comments Remove glasses. Can you make him look serious( no smiling)? A…" at bounding box center [376, 204] width 492 height 42
drag, startPoint x: 344, startPoint y: 198, endPoint x: 388, endPoint y: 204, distance: 44.8
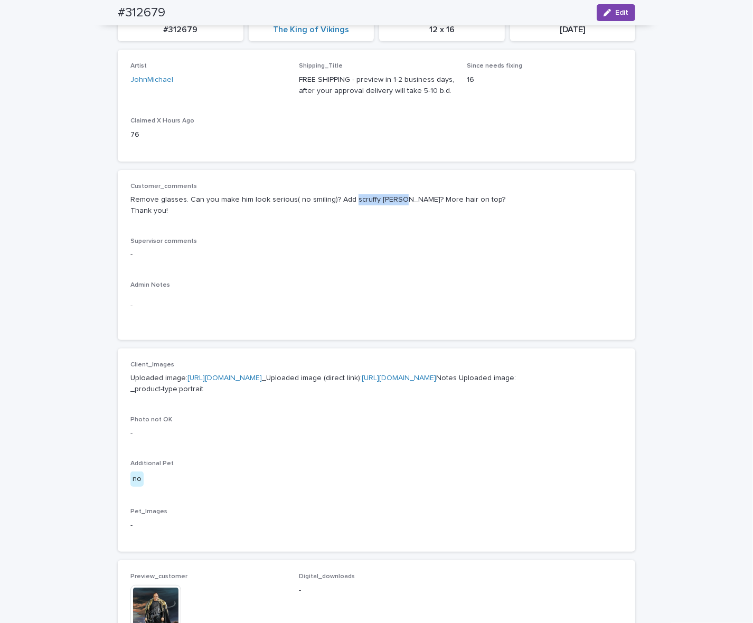
click at [388, 204] on p "Remove glasses. Can you make him look serious( no smiling)? Add scruffy [PERSON…" at bounding box center [376, 205] width 492 height 22
copy p "scruffy [PERSON_NAME]?"
click at [352, 206] on p "Remove glasses. Can you make him look serious( no smiling)? Add scruffy [PERSON…" at bounding box center [376, 205] width 492 height 22
